Goal: Transaction & Acquisition: Download file/media

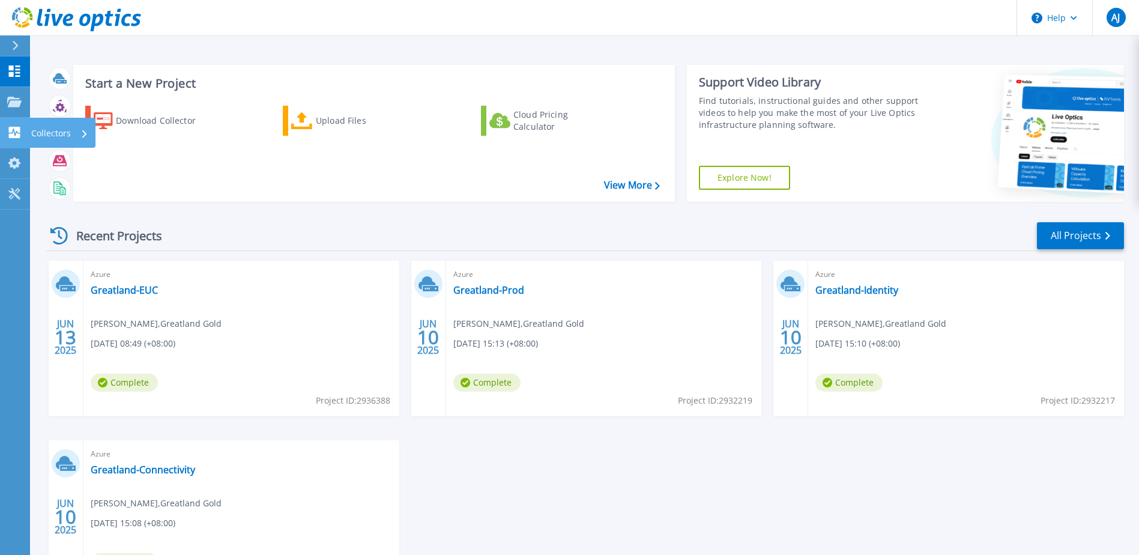
click at [16, 133] on icon at bounding box center [14, 132] width 14 height 11
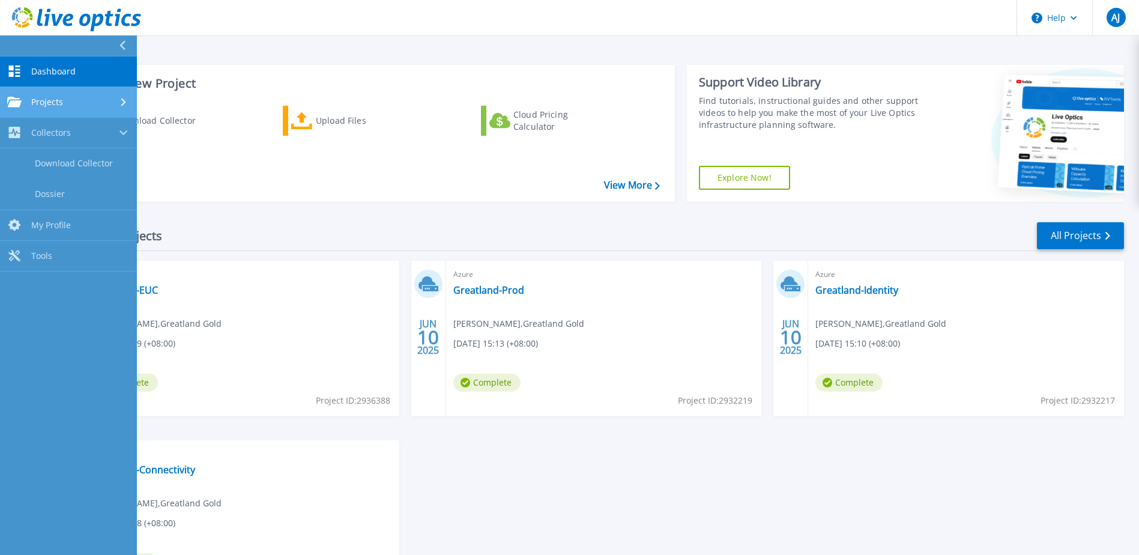
click at [48, 105] on span "Projects" at bounding box center [47, 102] width 32 height 11
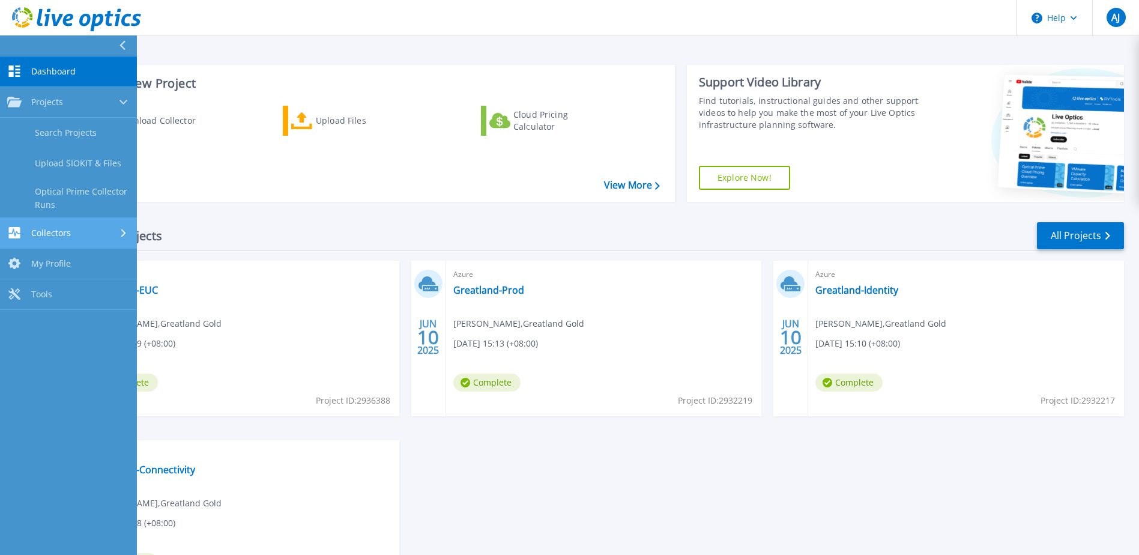
click at [46, 228] on span "Collectors" at bounding box center [51, 233] width 40 height 11
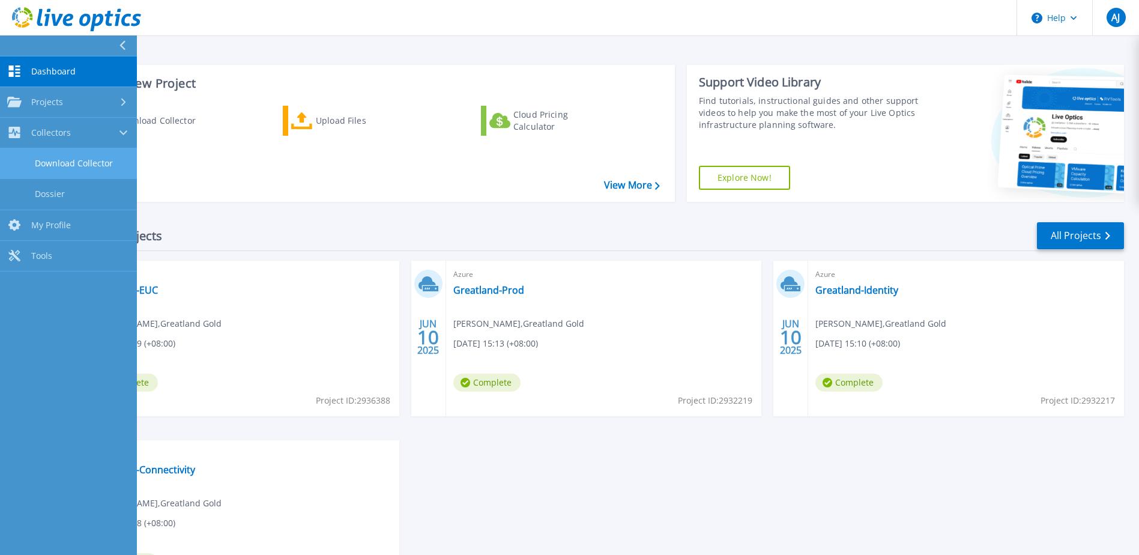
click at [59, 163] on link "Download Collector" at bounding box center [68, 163] width 137 height 31
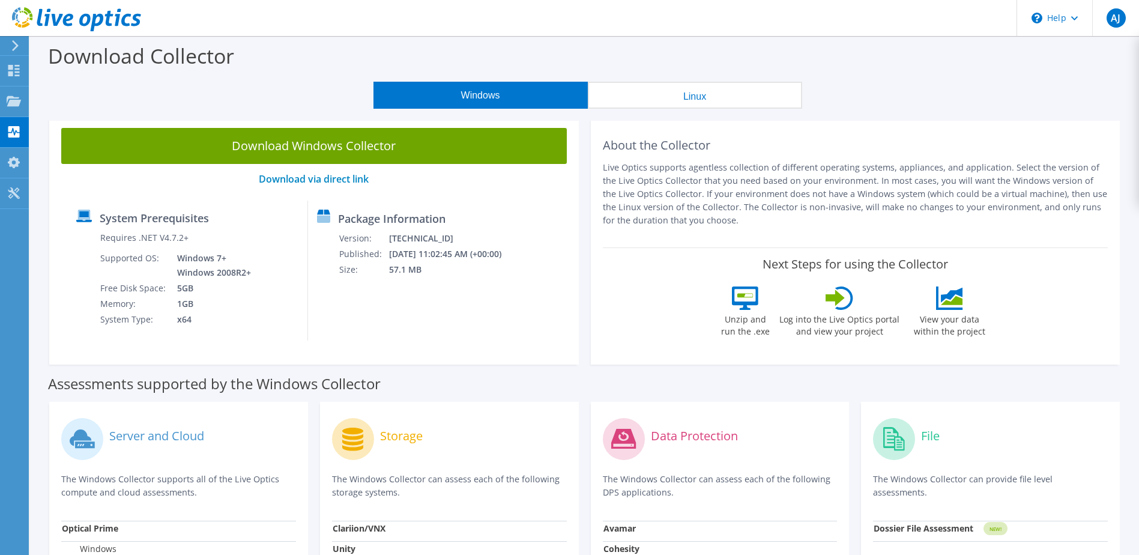
click at [295, 98] on div "Windows Linux" at bounding box center [587, 95] width 1091 height 27
click at [701, 98] on button "Linux" at bounding box center [695, 95] width 214 height 27
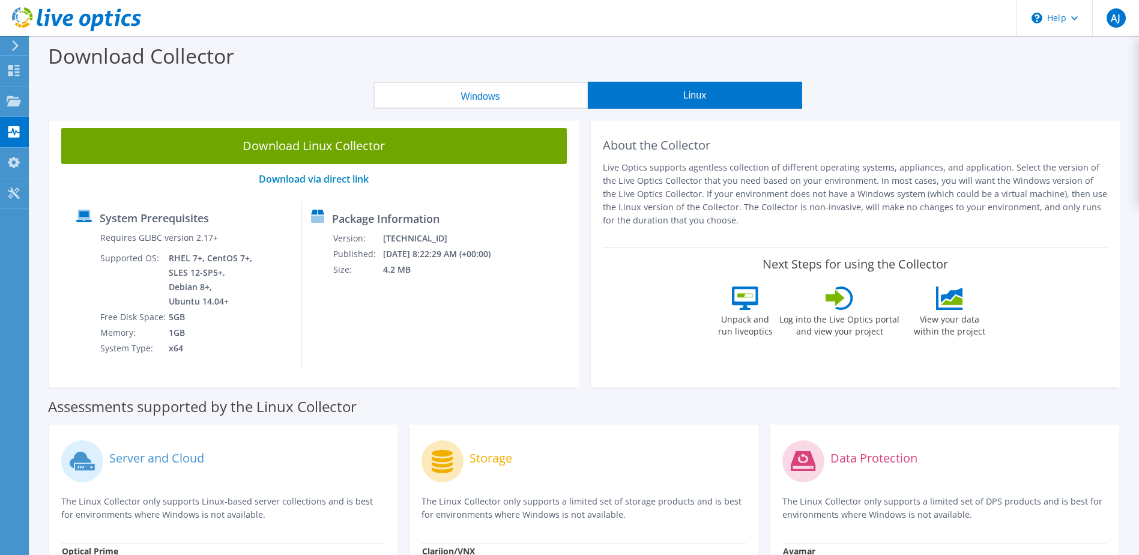
click at [483, 87] on button "Windows" at bounding box center [480, 95] width 214 height 27
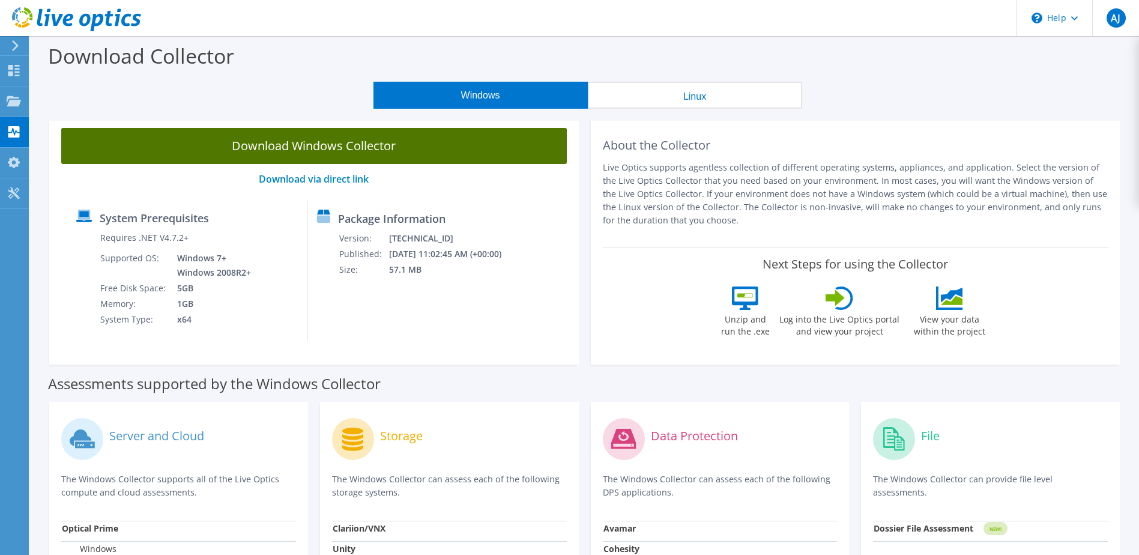
click at [287, 142] on link "Download Windows Collector" at bounding box center [314, 146] width 506 height 36
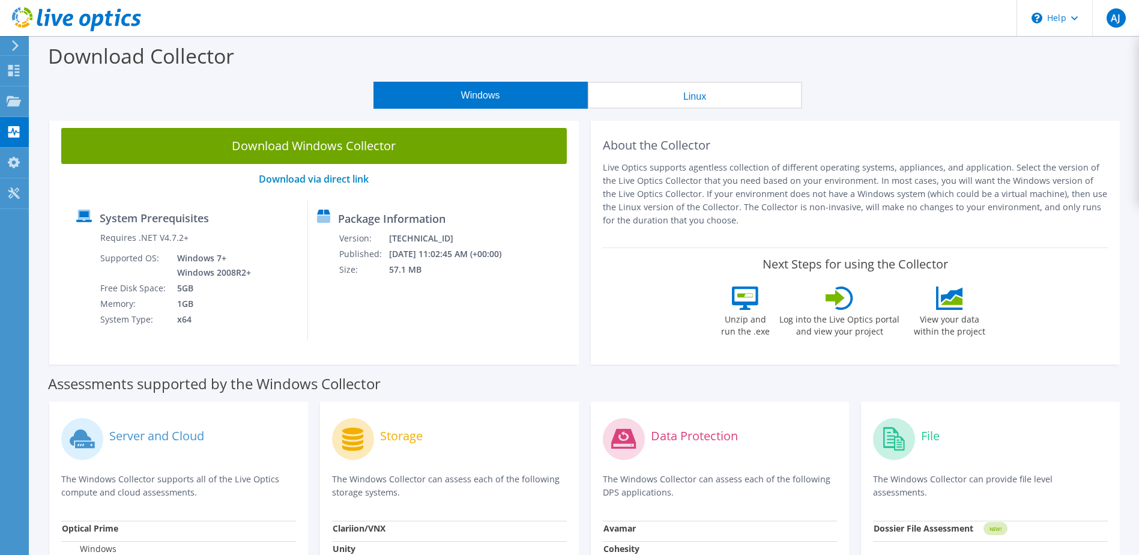
click at [836, 48] on div "Download Collector" at bounding box center [584, 59] width 1097 height 46
click at [11, 105] on use at bounding box center [14, 100] width 14 height 10
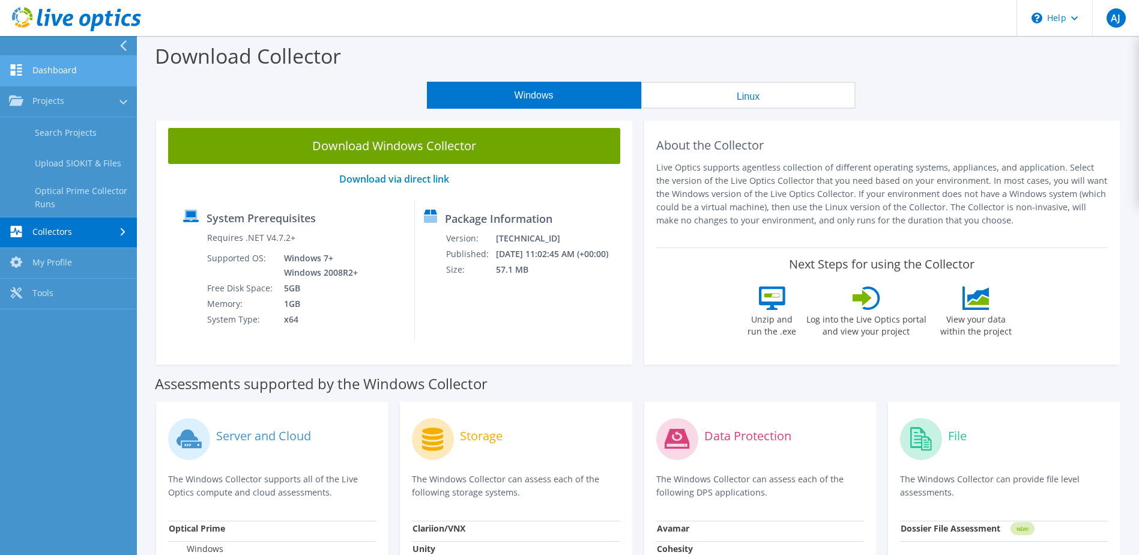
click at [57, 65] on link "Dashboard" at bounding box center [68, 71] width 137 height 31
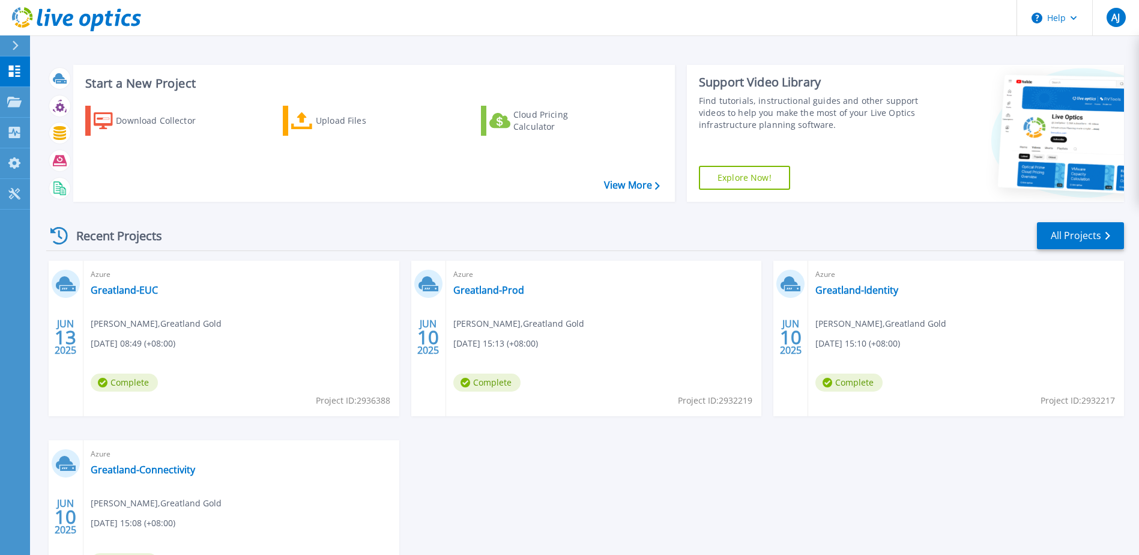
click at [268, 303] on div "Azure Greatland-EUC Adam Josephs , Greatland Gold 06/13/2025, 08:49 (+08:00) Co…" at bounding box center [241, 339] width 316 height 156
click at [461, 381] on icon at bounding box center [466, 383] width 10 height 10
click at [110, 288] on link "Greatland-EUC" at bounding box center [124, 290] width 67 height 12
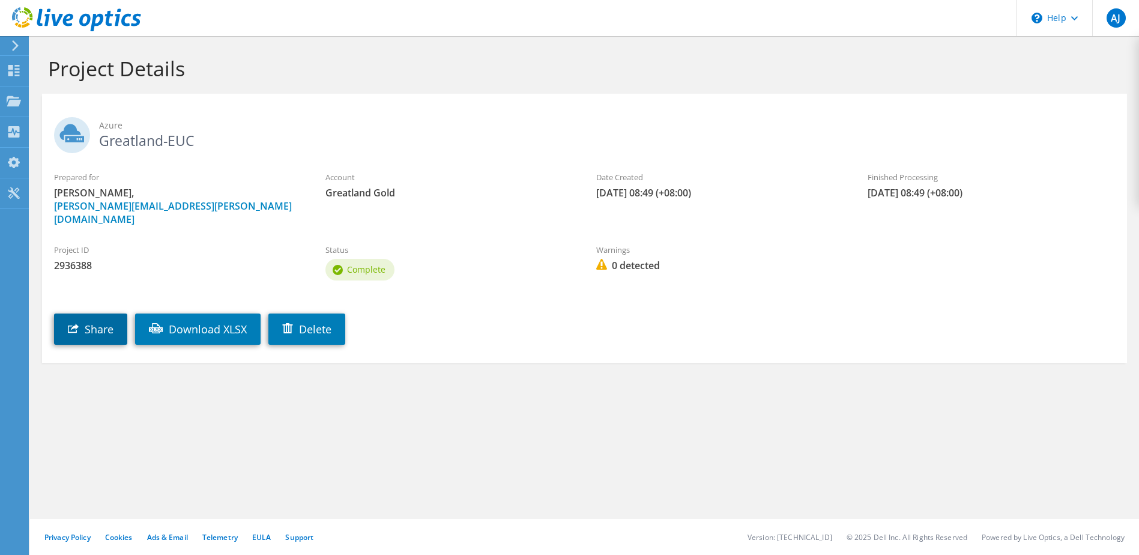
click at [98, 313] on link "Share" at bounding box center [90, 328] width 73 height 31
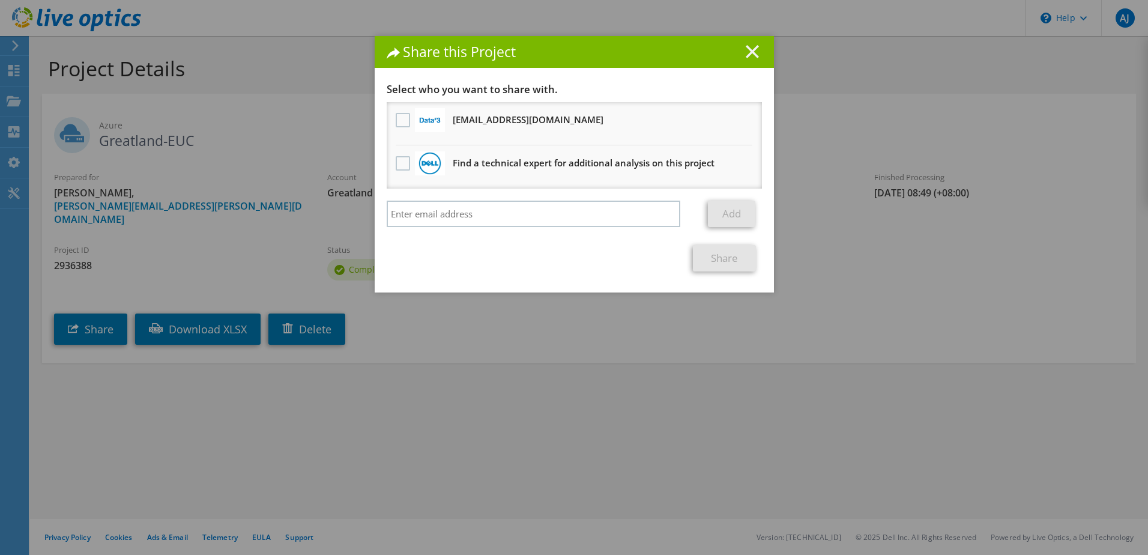
click at [748, 47] on icon at bounding box center [752, 51] width 13 height 13
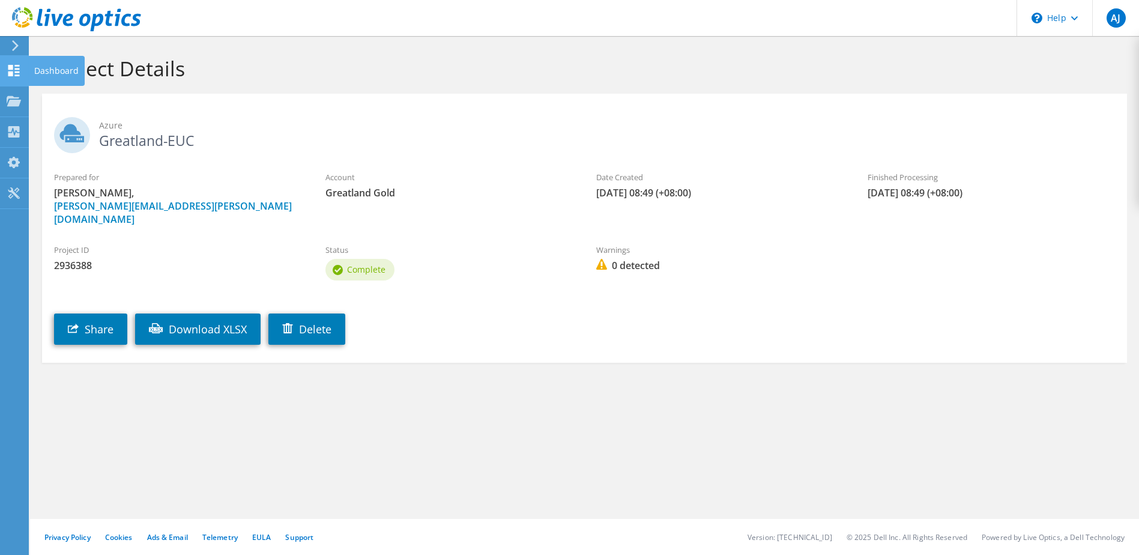
click at [46, 67] on div "Dashboard" at bounding box center [56, 71] width 56 height 30
